Goal: Transaction & Acquisition: Download file/media

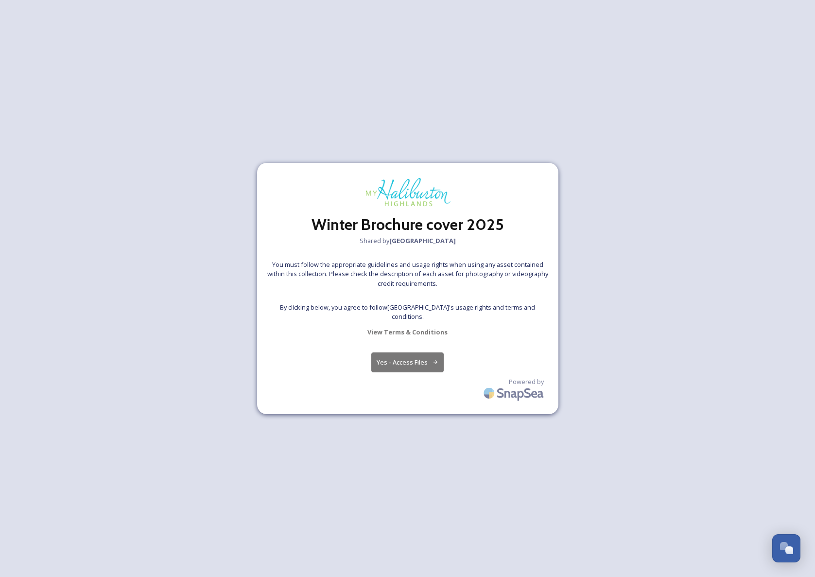
click at [411, 361] on button "Yes - Access Files" at bounding box center [407, 362] width 73 height 20
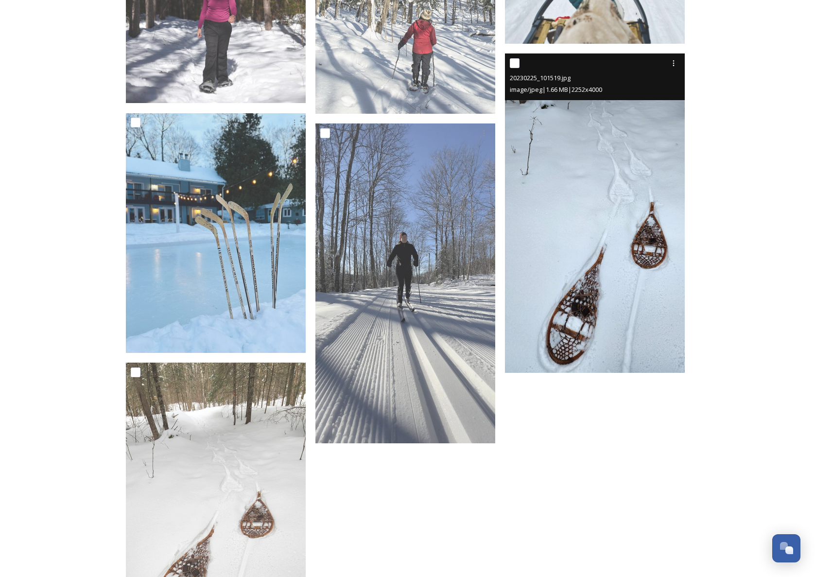
scroll to position [613, 0]
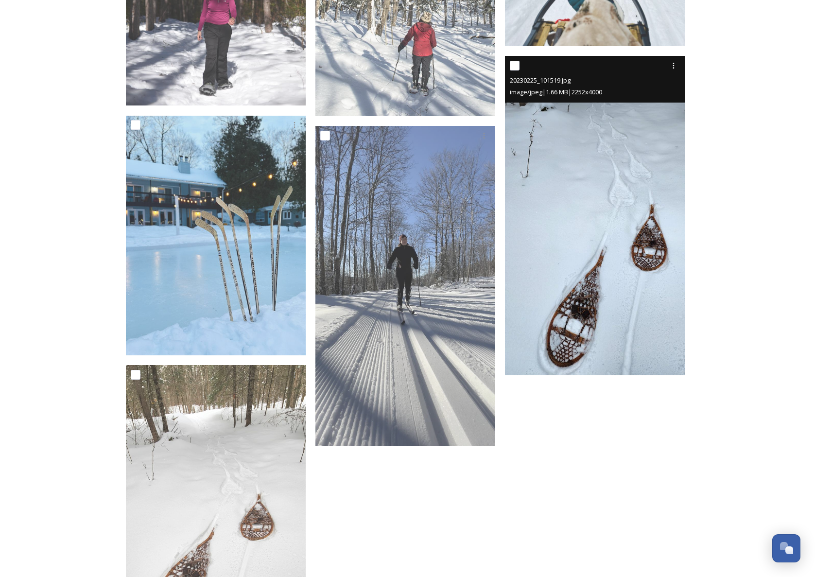
click at [589, 223] on img at bounding box center [595, 215] width 180 height 319
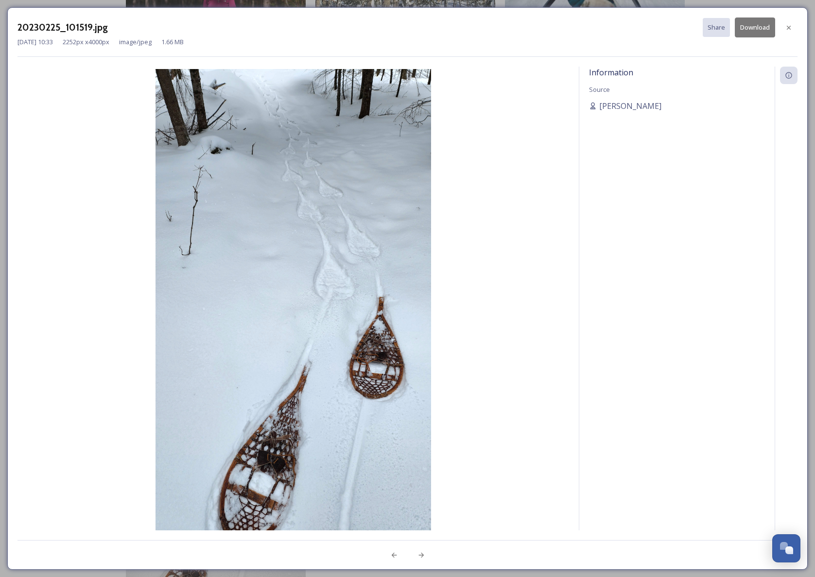
click at [767, 24] on button "Download" at bounding box center [755, 28] width 40 height 20
click at [791, 26] on icon at bounding box center [789, 28] width 8 height 8
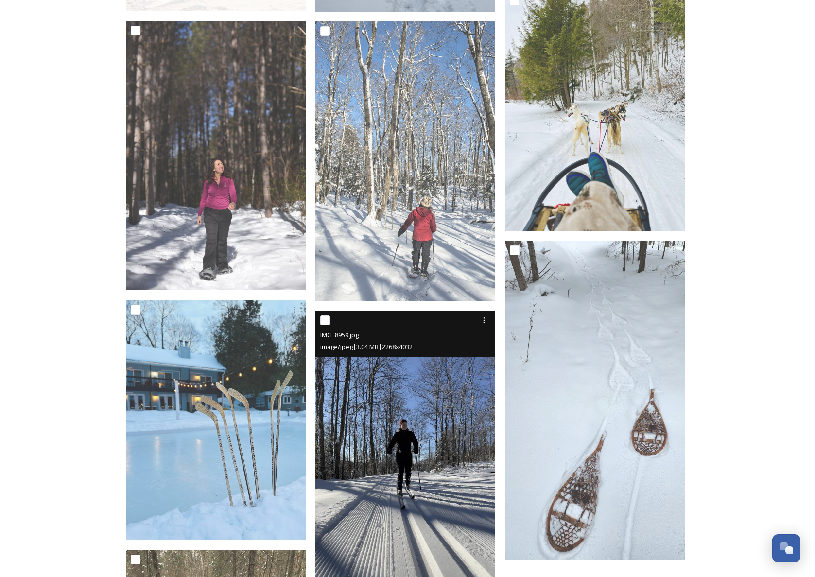
scroll to position [427, 0]
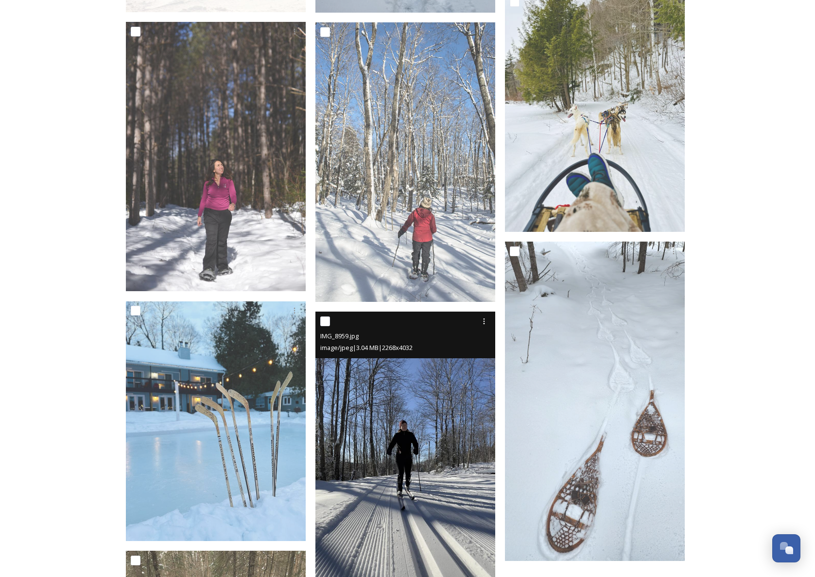
click at [381, 425] on img at bounding box center [406, 472] width 180 height 320
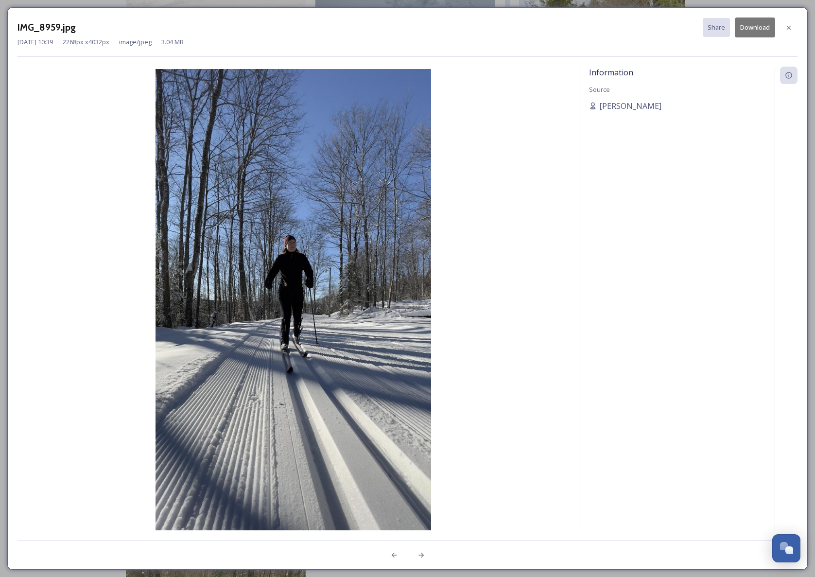
click at [753, 26] on button "Download" at bounding box center [755, 28] width 40 height 20
drag, startPoint x: 791, startPoint y: 25, endPoint x: 771, endPoint y: 29, distance: 20.4
click at [791, 25] on icon at bounding box center [789, 28] width 8 height 8
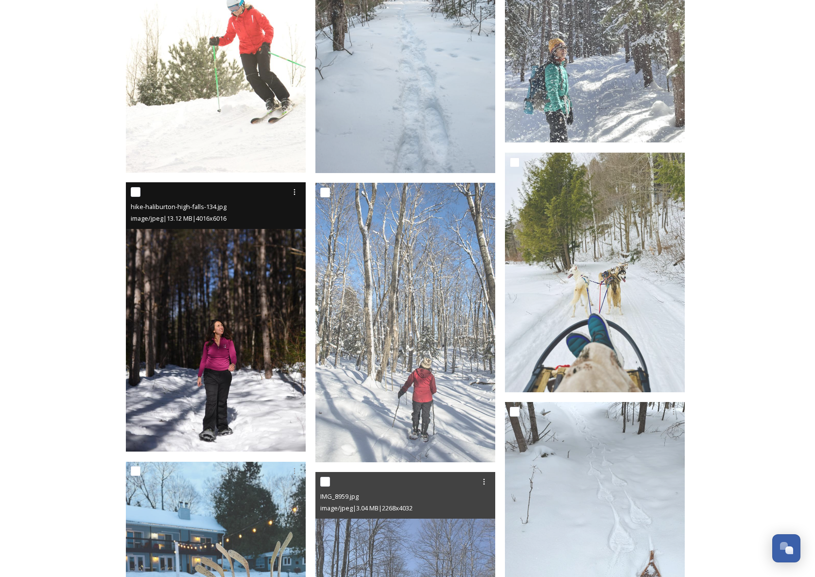
scroll to position [223, 0]
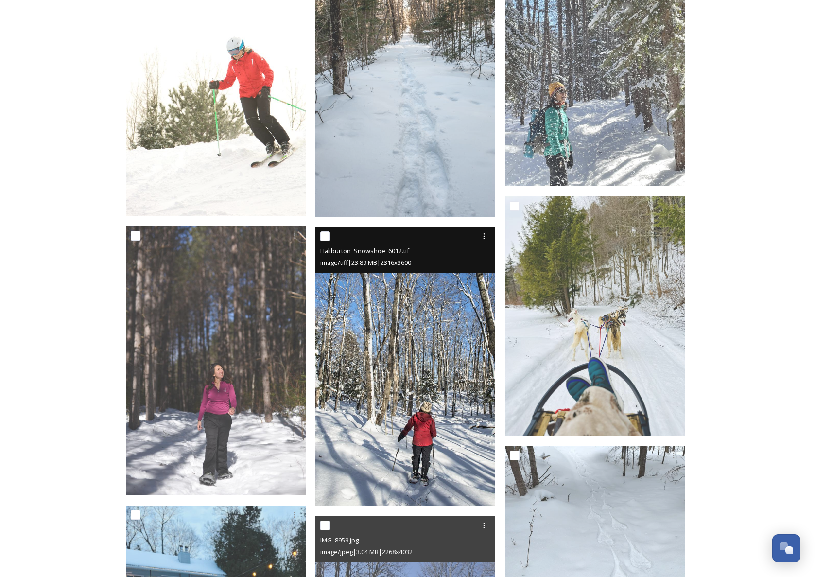
click at [383, 344] on img at bounding box center [406, 367] width 180 height 280
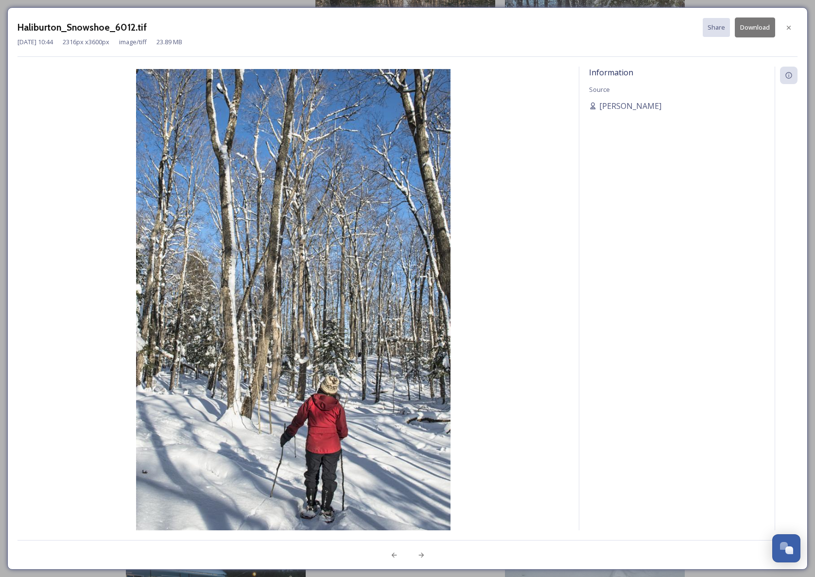
click at [760, 21] on button "Download" at bounding box center [755, 28] width 40 height 20
